Goal: Task Accomplishment & Management: Use online tool/utility

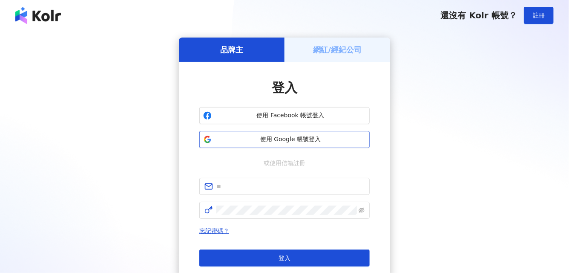
click at [286, 139] on span "使用 Google 帳號登入" at bounding box center [290, 139] width 151 height 9
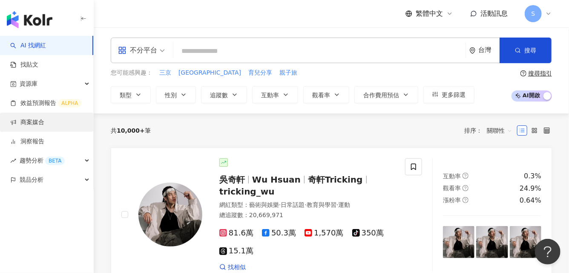
click at [41, 125] on link "商案媒合" at bounding box center [27, 122] width 34 height 9
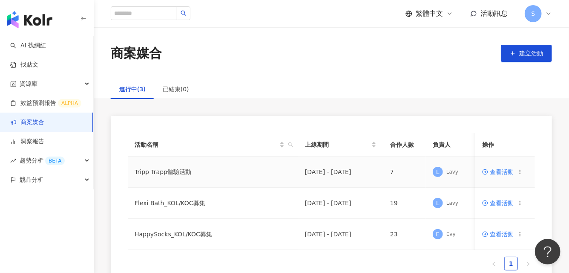
click at [496, 173] on span "查看活動" at bounding box center [498, 172] width 32 height 6
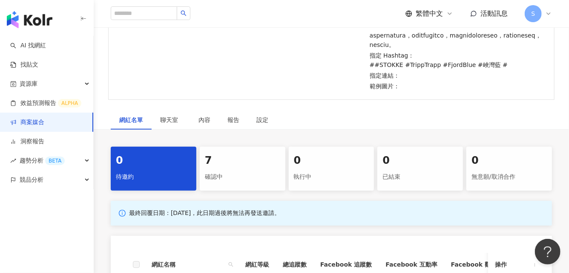
scroll to position [242, 0]
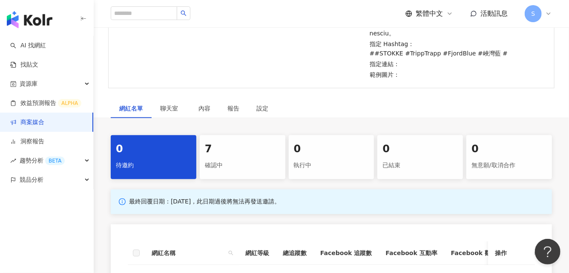
click at [221, 156] on div "7" at bounding box center [242, 149] width 75 height 14
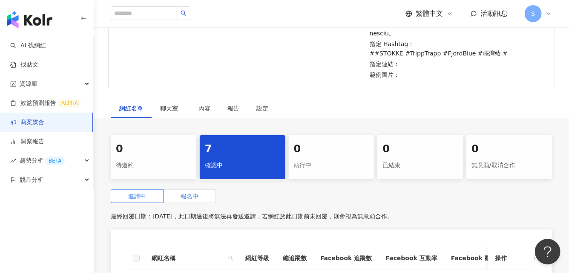
click at [195, 199] on span "報名中" at bounding box center [190, 196] width 18 height 7
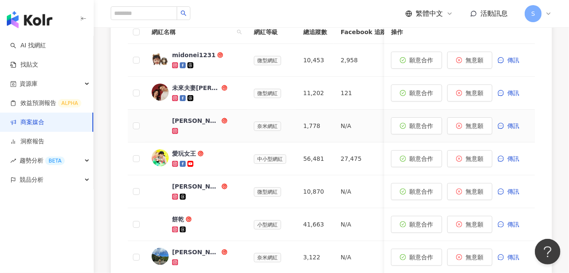
scroll to position [466, 0]
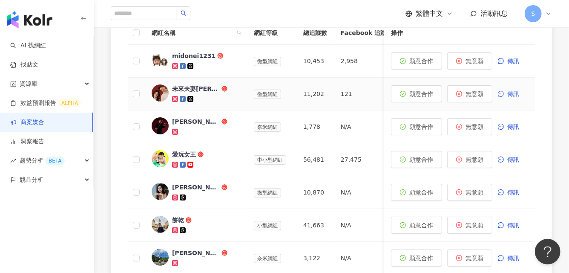
click at [515, 97] on span "傳訊" at bounding box center [513, 93] width 12 height 7
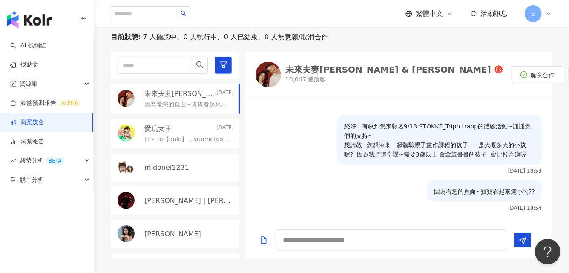
scroll to position [343, 0]
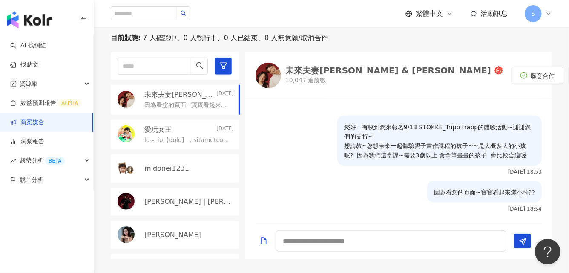
click at [127, 11] on div "網紅名單" at bounding box center [131, 6] width 24 height 9
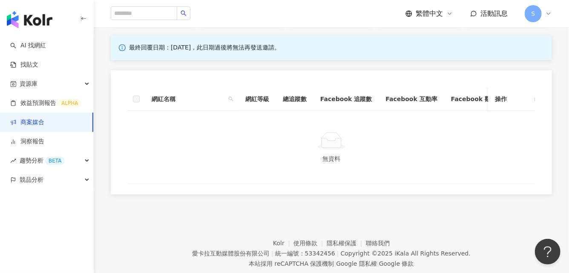
scroll to position [396, 0]
click at [227, 18] on div "確認中" at bounding box center [242, 10] width 75 height 14
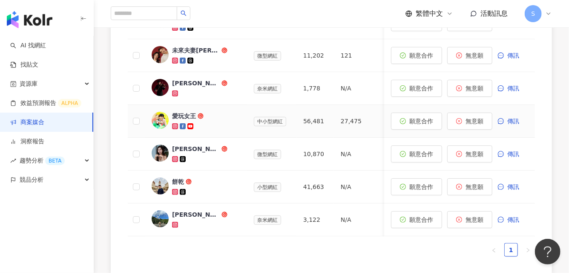
scroll to position [505, 0]
click at [207, 152] on div "[PERSON_NAME]" at bounding box center [196, 148] width 48 height 9
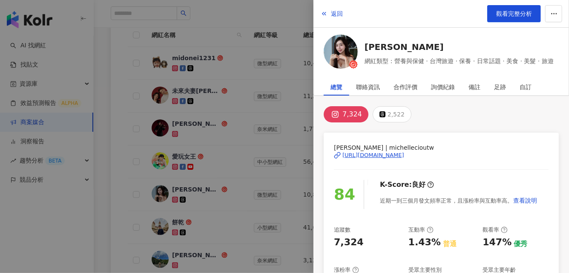
scroll to position [460, 0]
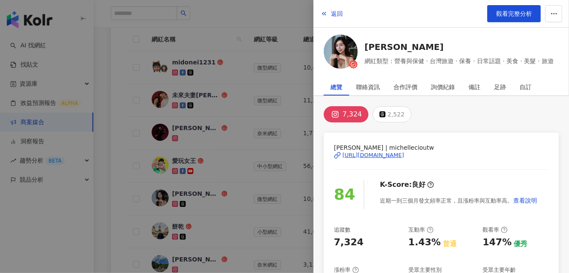
click at [404, 154] on div "[URL][DOMAIN_NAME]" at bounding box center [373, 155] width 62 height 8
